Goal: Transaction & Acquisition: Obtain resource

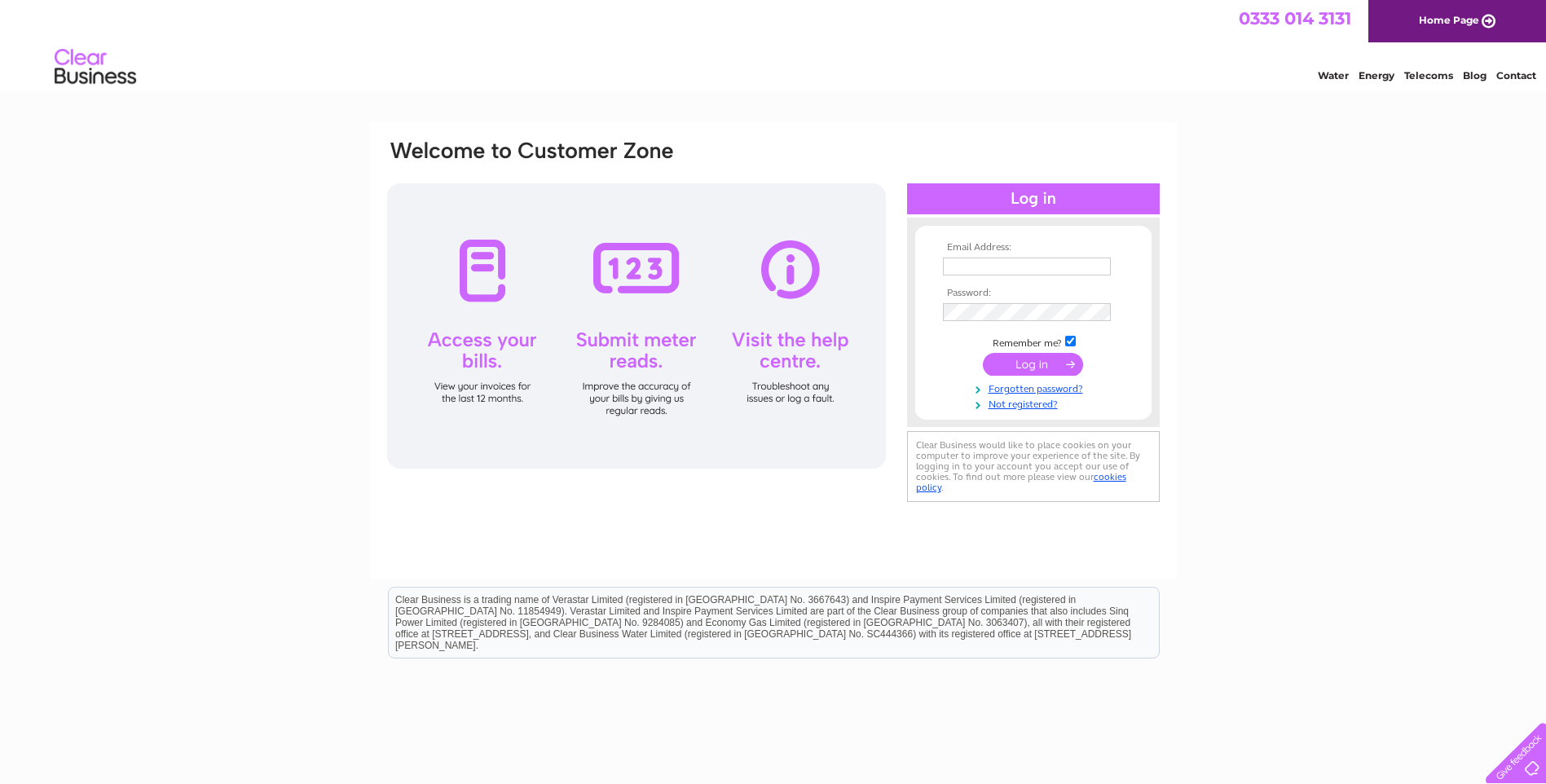
type input "accounts.payable@hunting-intl.com"
click at [1020, 365] on input "submit" at bounding box center [1032, 364] width 100 height 22
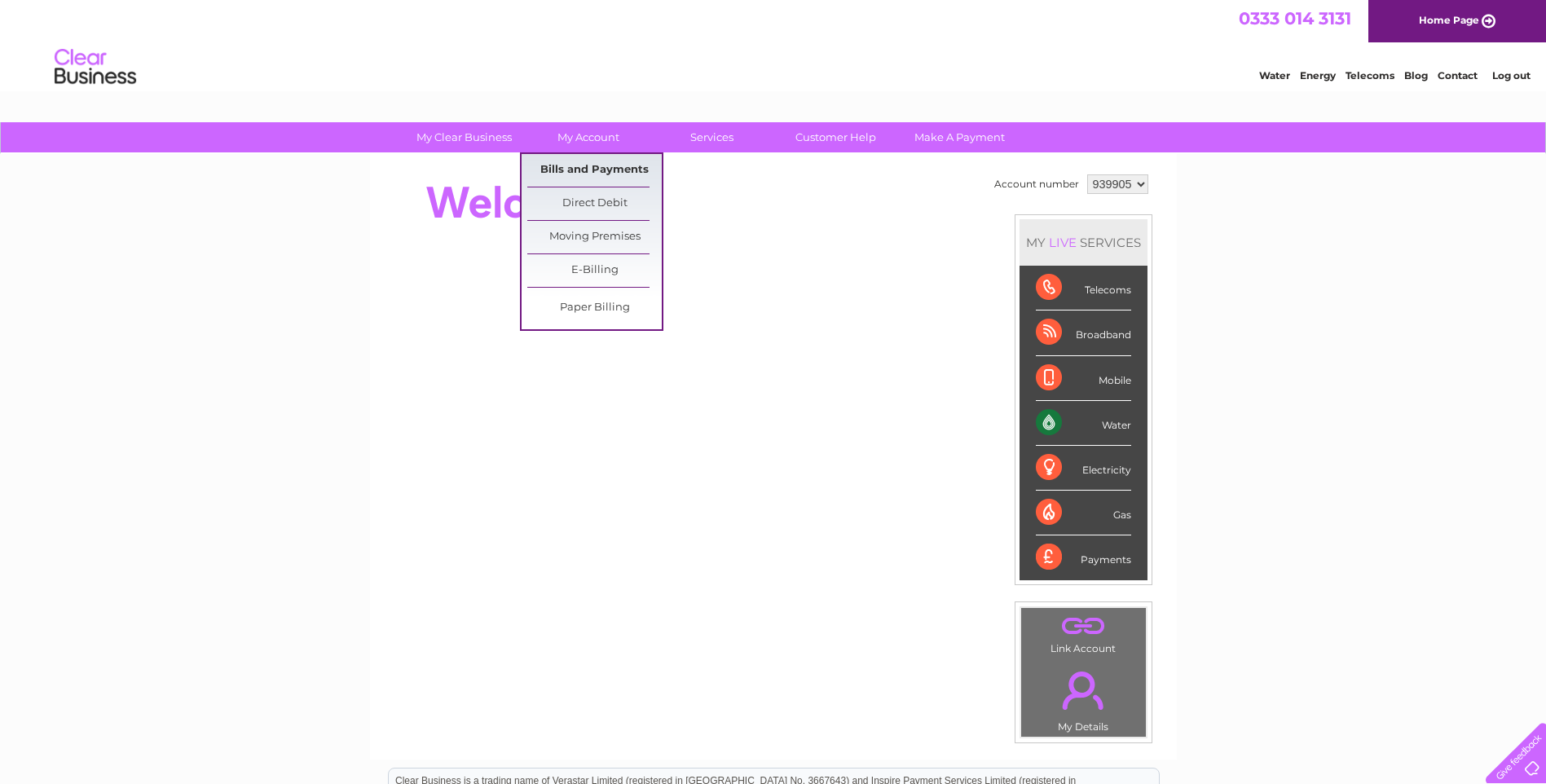
click at [559, 164] on link "Bills and Payments" at bounding box center [594, 170] width 135 height 32
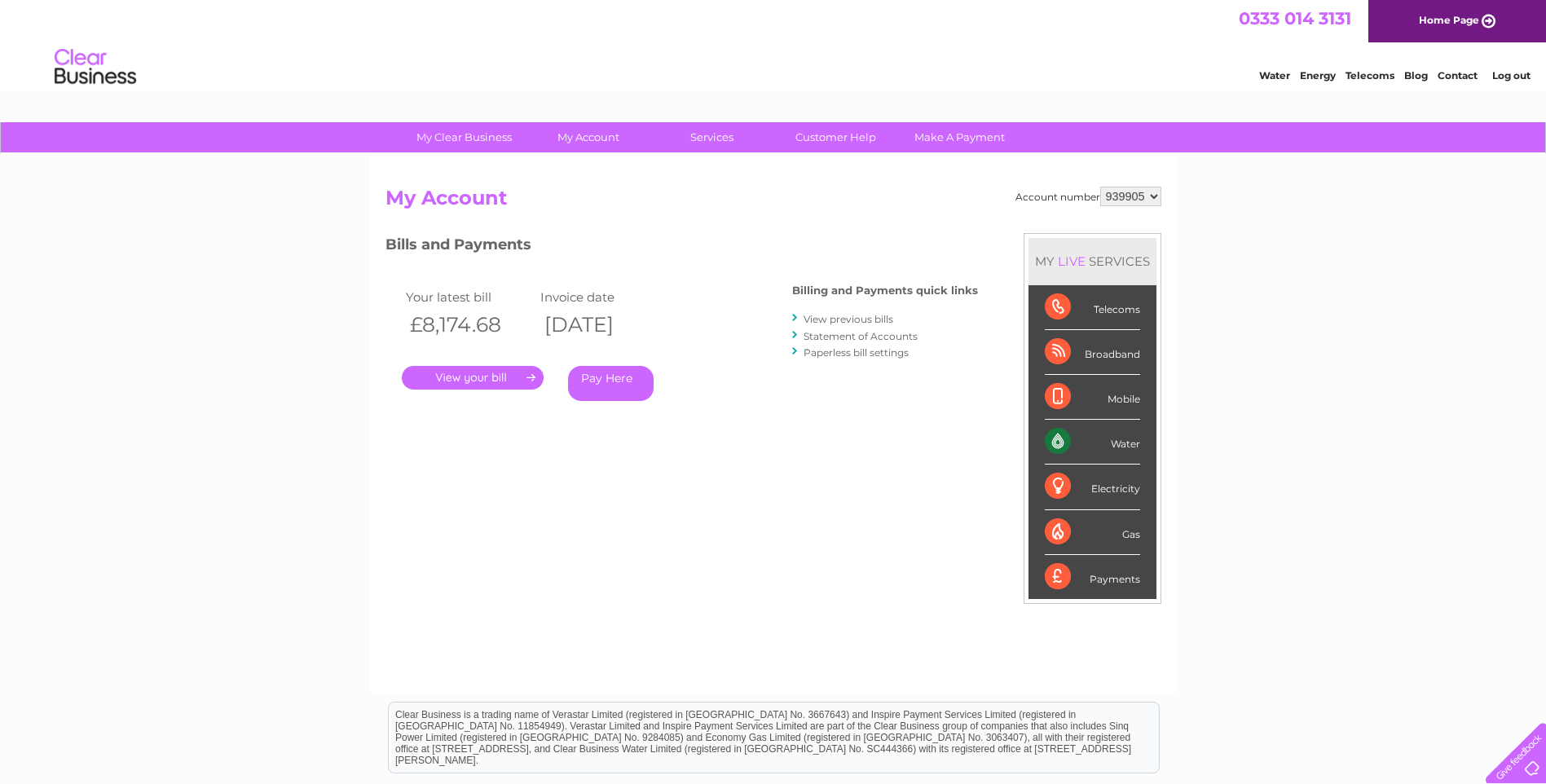
click at [494, 373] on link "." at bounding box center [473, 377] width 142 height 23
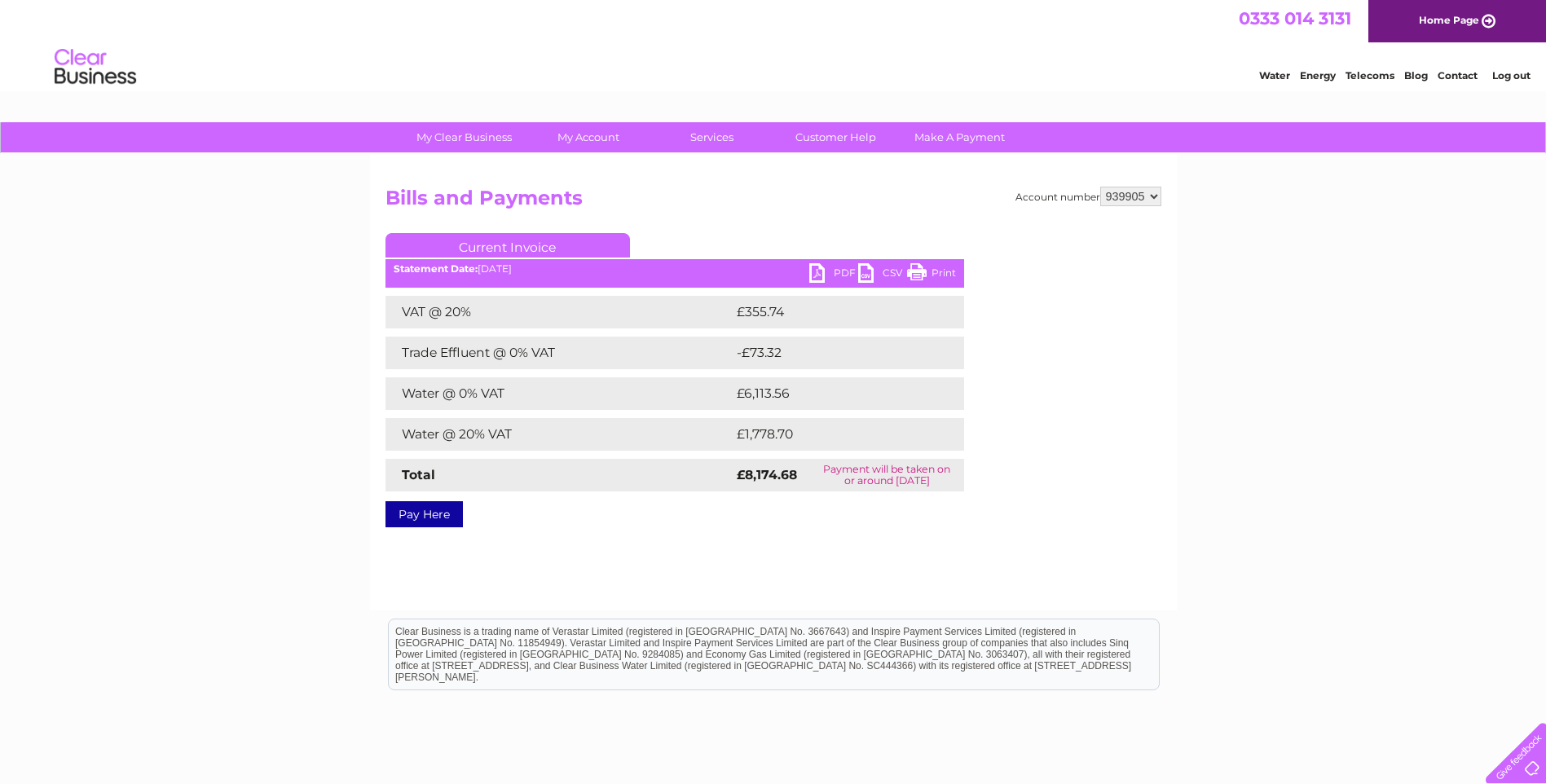
click at [813, 264] on link "PDF" at bounding box center [833, 275] width 49 height 23
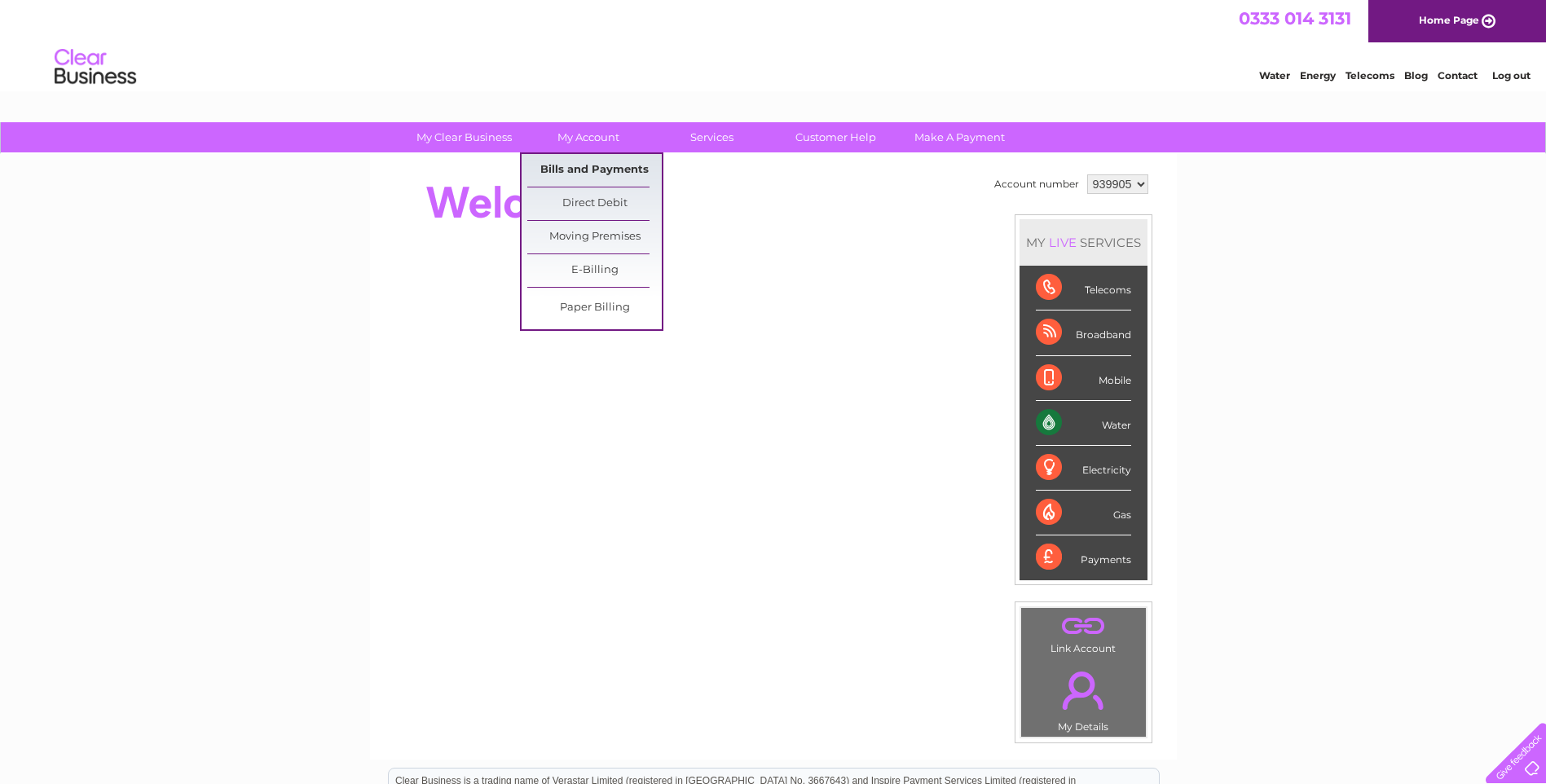
click at [578, 171] on link "Bills and Payments" at bounding box center [594, 170] width 135 height 32
